Goal: Task Accomplishment & Management: Use online tool/utility

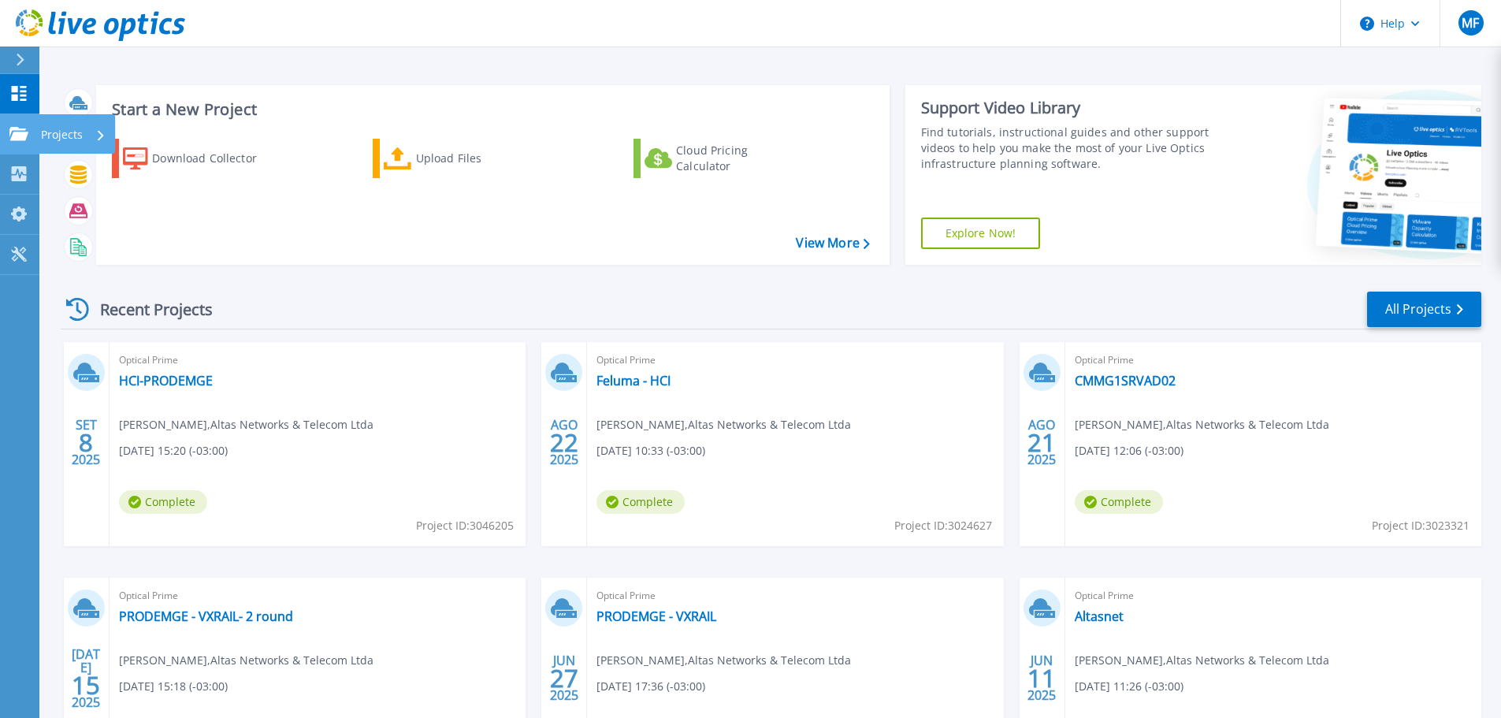
click at [21, 132] on icon at bounding box center [18, 133] width 19 height 13
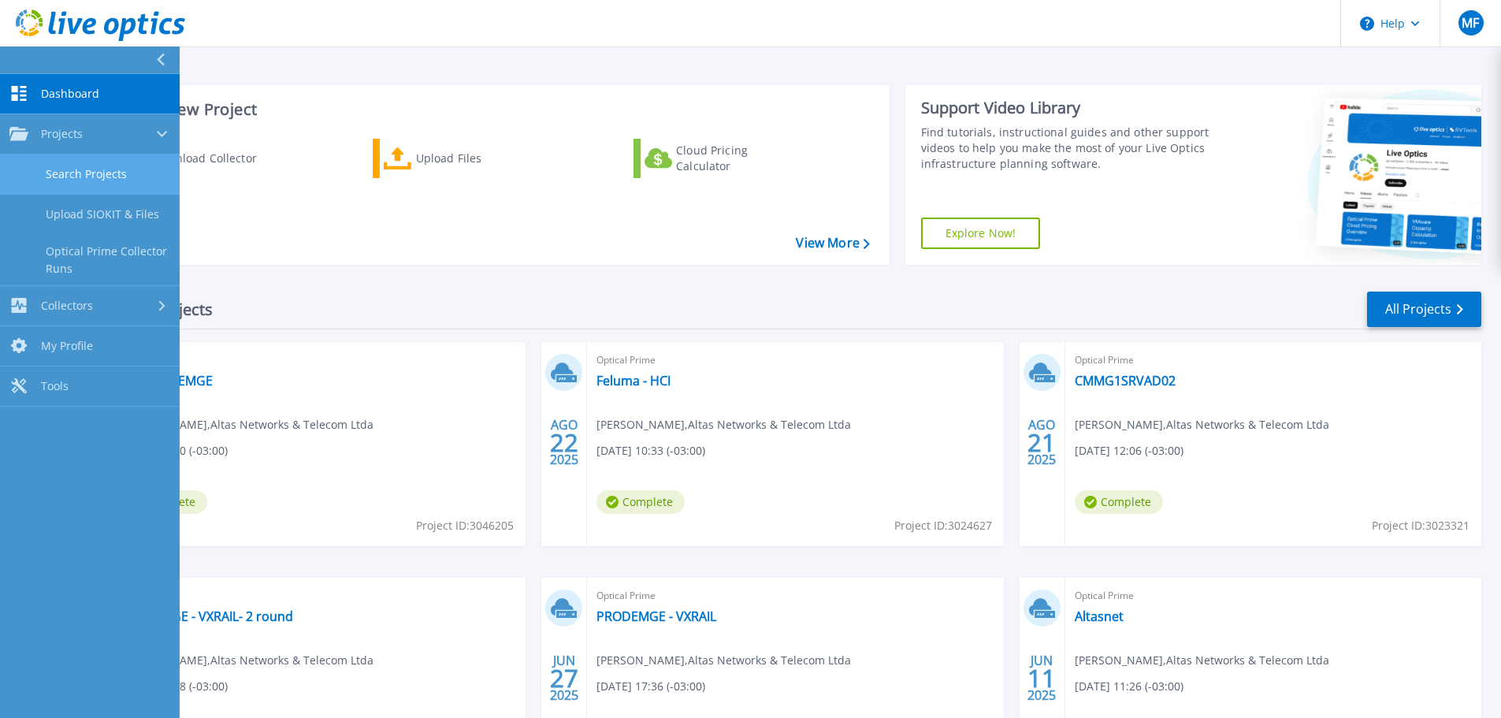
click at [99, 179] on link "Search Projects" at bounding box center [90, 174] width 180 height 40
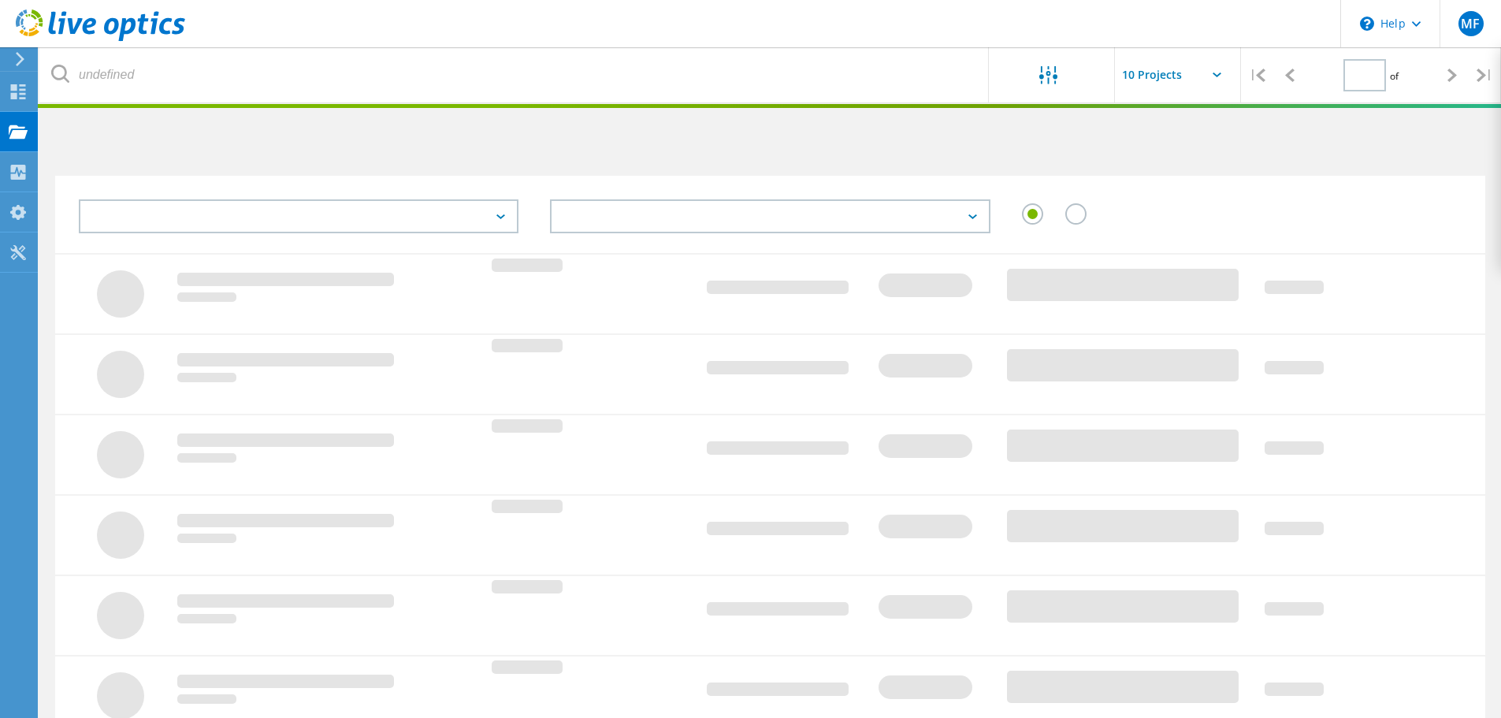
type input "1"
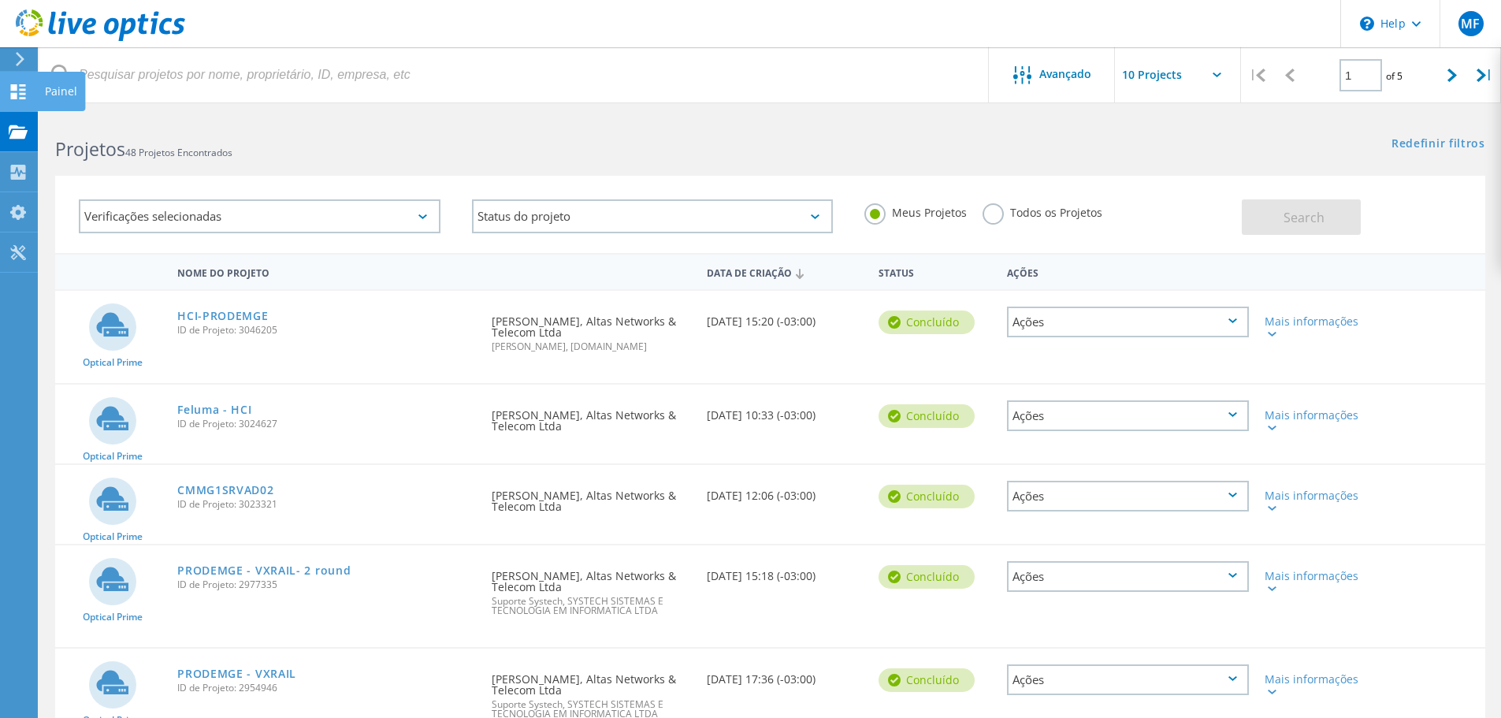
click at [23, 84] on use at bounding box center [18, 91] width 15 height 15
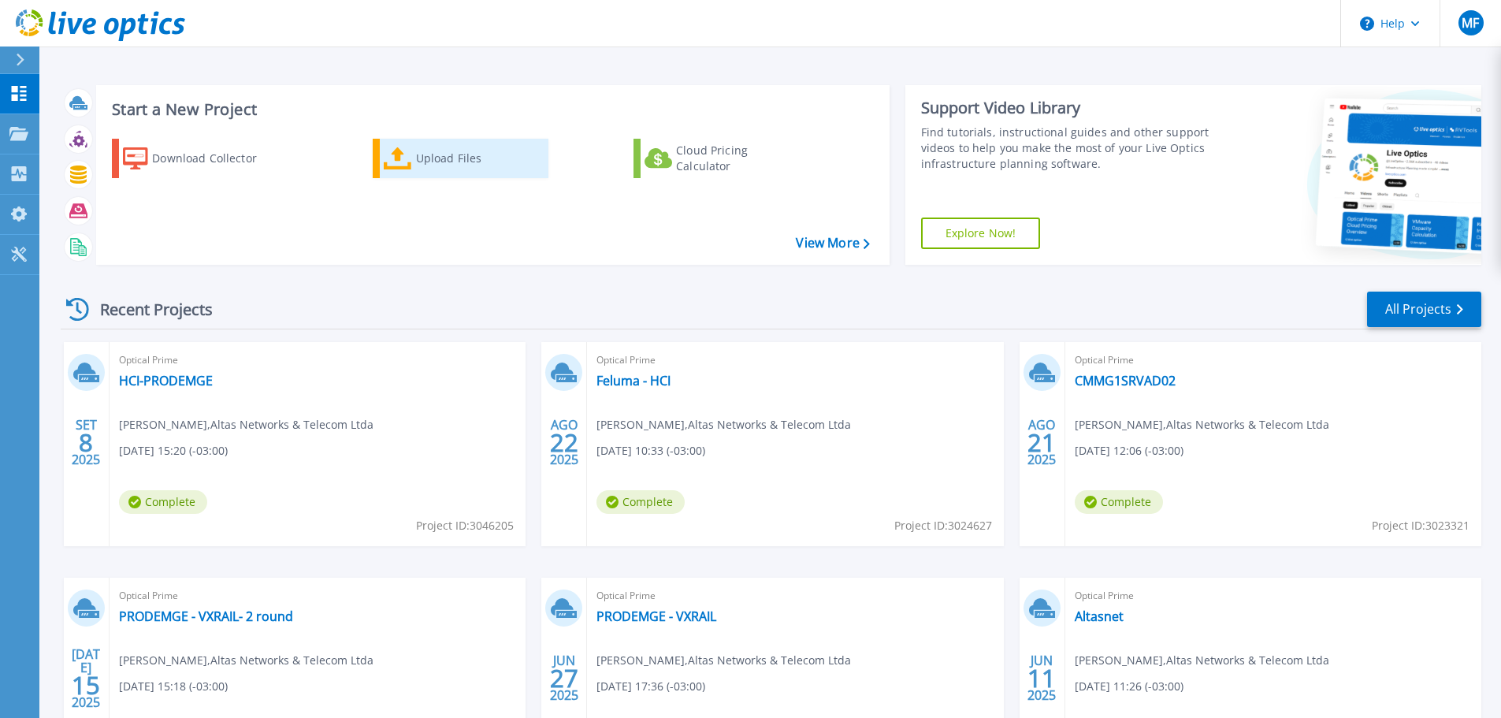
click at [425, 158] on div "Upload Files" at bounding box center [479, 159] width 126 height 32
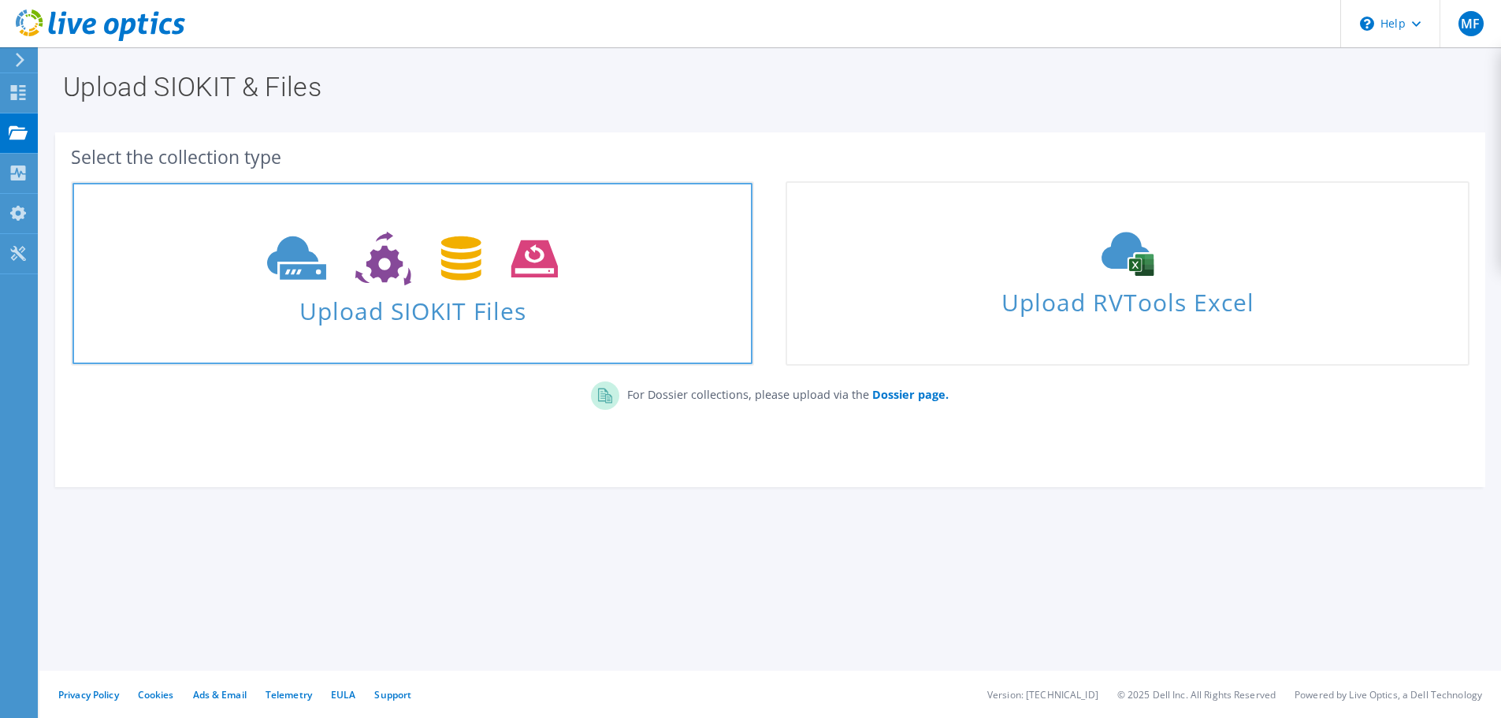
click at [501, 307] on span "Upload SIOKIT Files" at bounding box center [412, 306] width 680 height 34
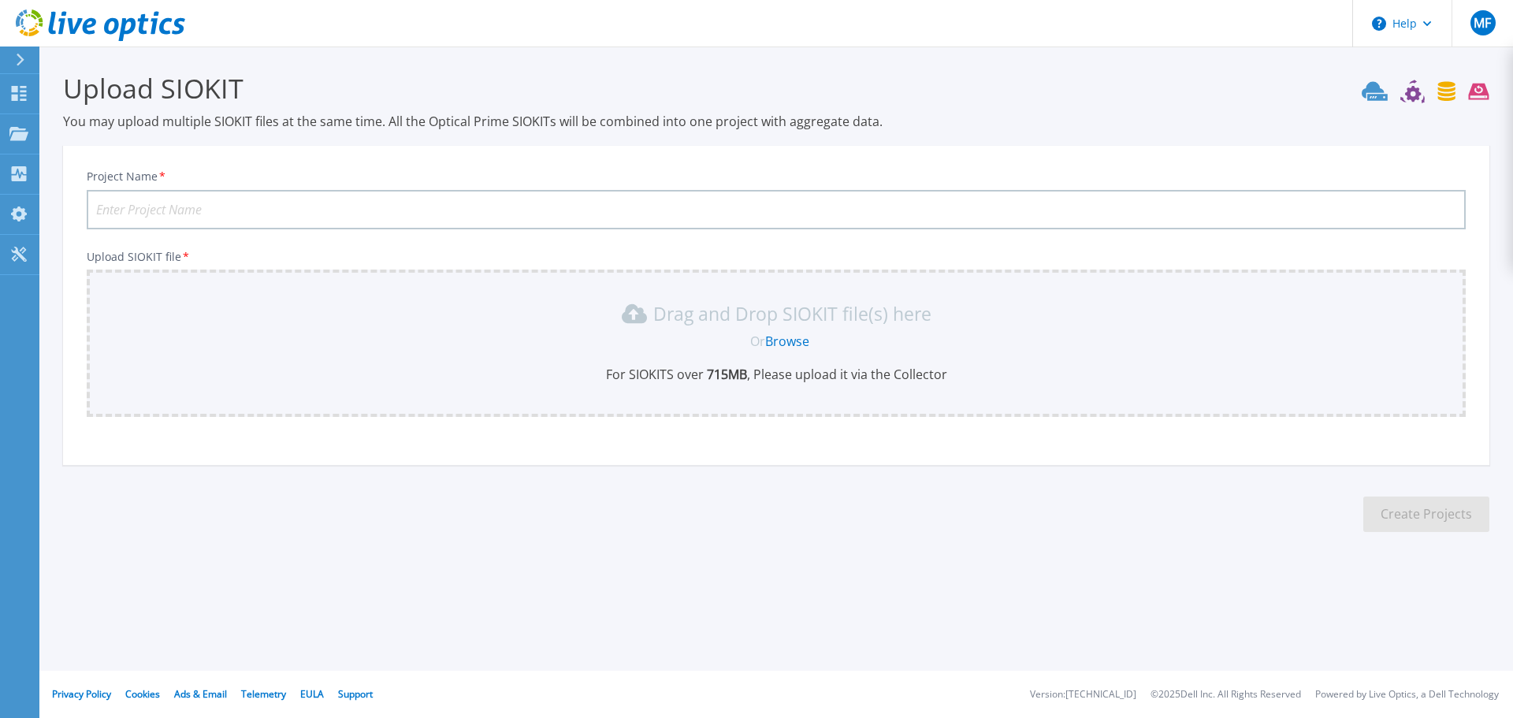
click at [260, 201] on input "Project Name *" at bounding box center [776, 209] width 1379 height 39
type input "sete lagoas"
click at [498, 362] on div "Drag and Drop SIOKIT file(s) here Or Browse For SIOKITS over 715 MB , Please up…" at bounding box center [776, 342] width 1360 height 82
click at [796, 341] on link "Browse" at bounding box center [787, 340] width 44 height 17
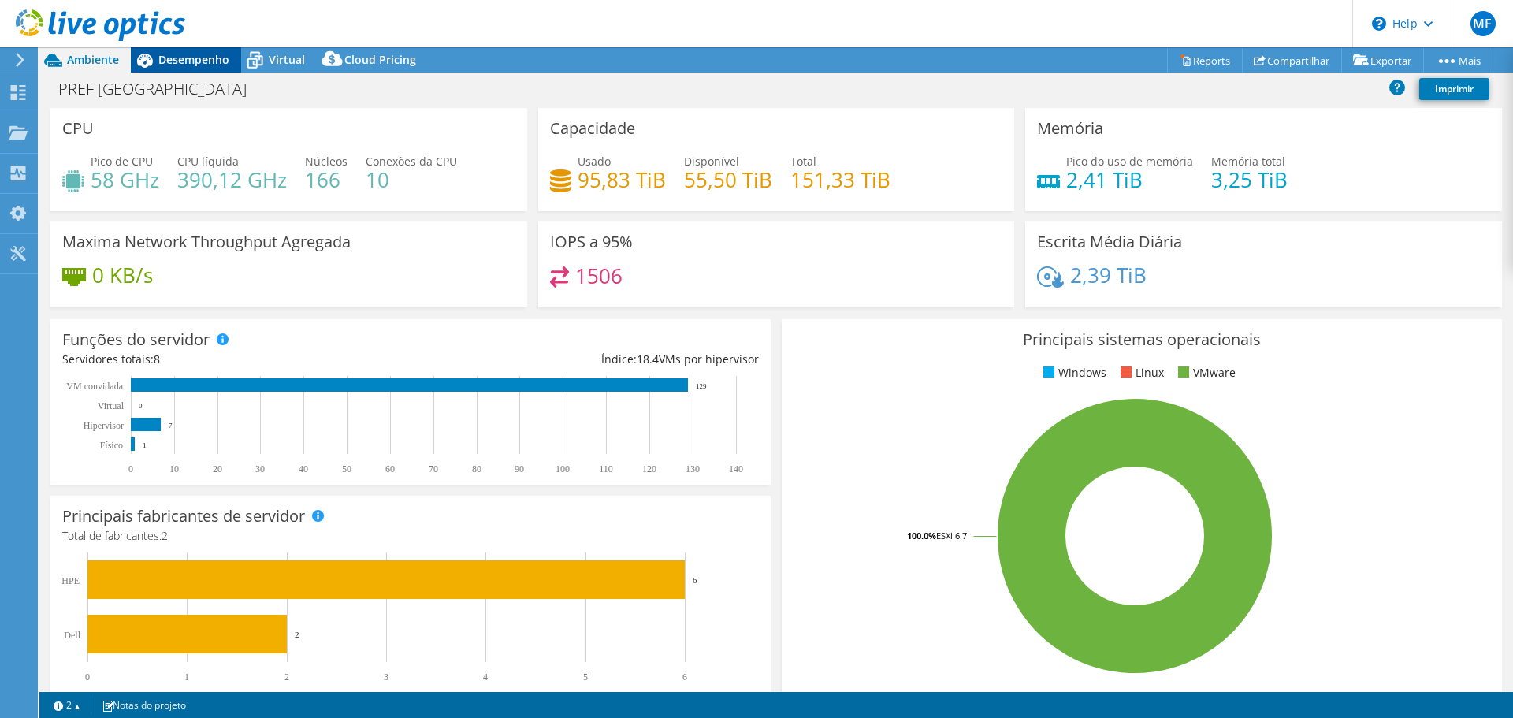
click at [213, 65] on span "Desempenho" at bounding box center [193, 59] width 71 height 15
